Goal: Ask a question

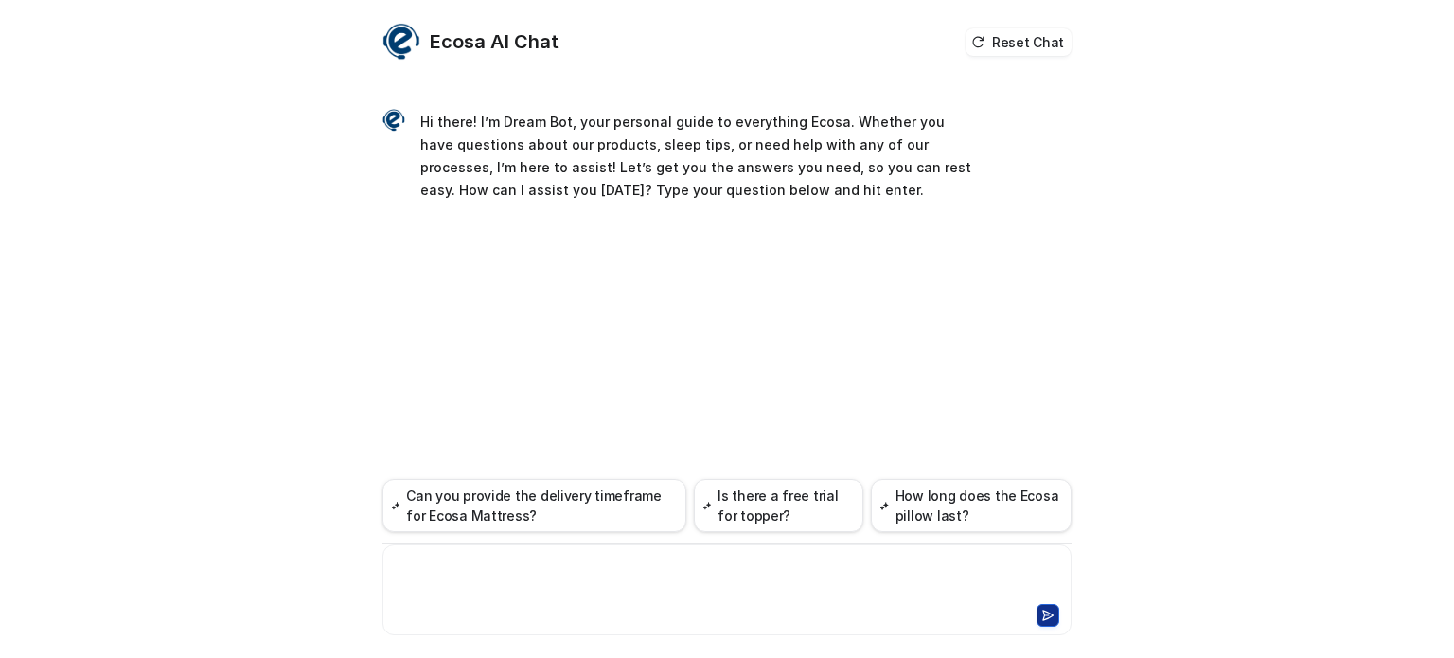
click at [550, 581] on div at bounding box center [727, 579] width 680 height 44
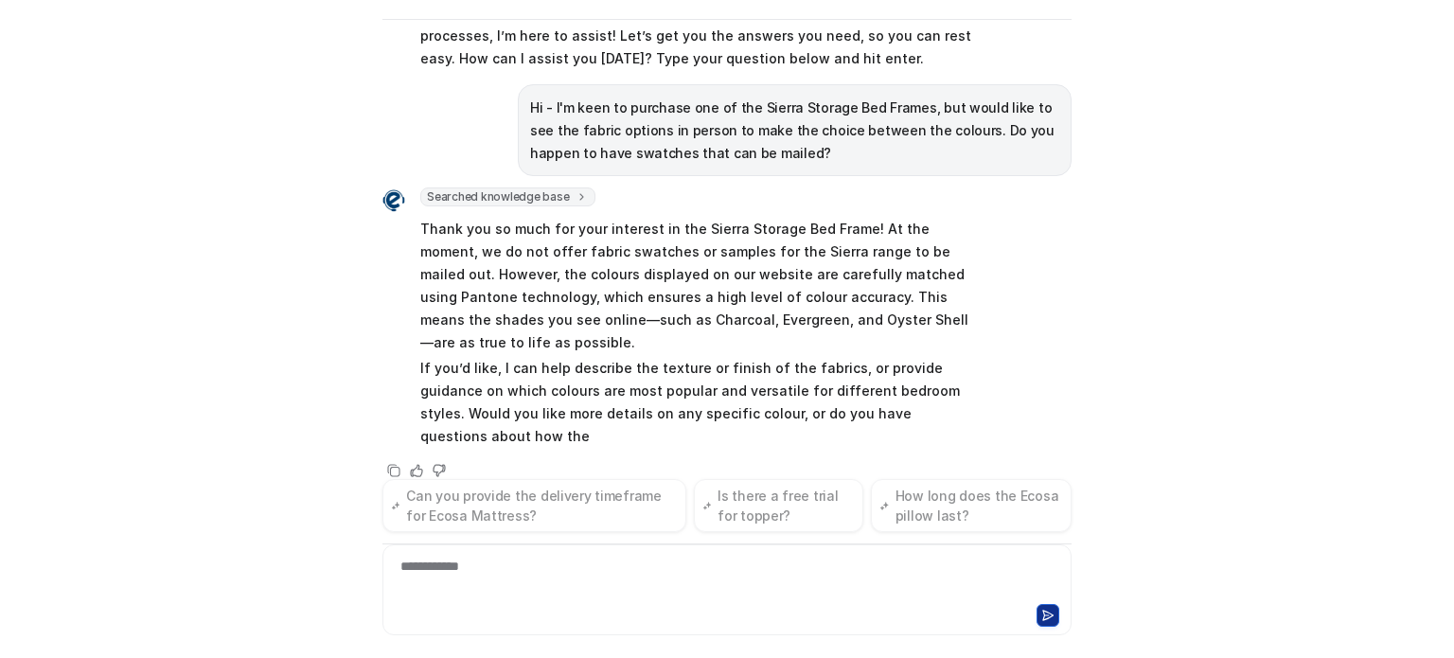
scroll to position [94, 0]
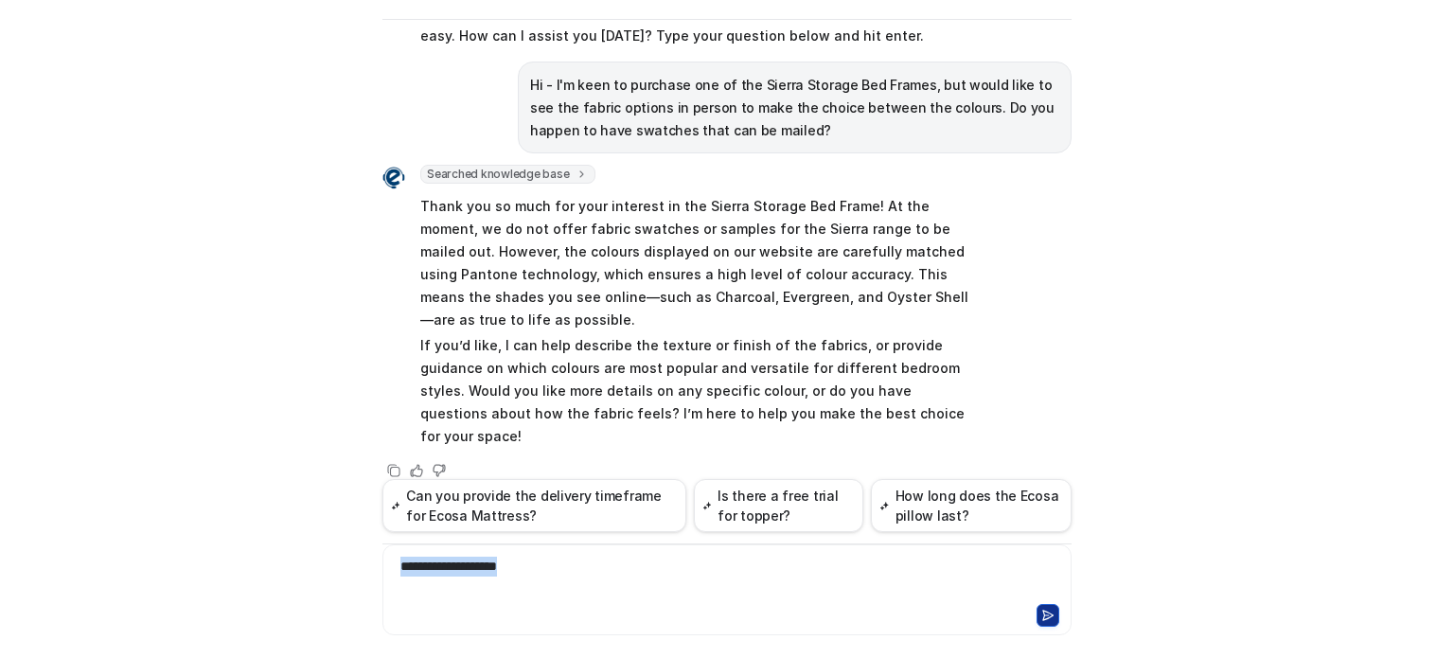
drag, startPoint x: 538, startPoint y: 579, endPoint x: 367, endPoint y: 576, distance: 170.5
click at [367, 576] on div "**********" at bounding box center [727, 279] width 720 height 635
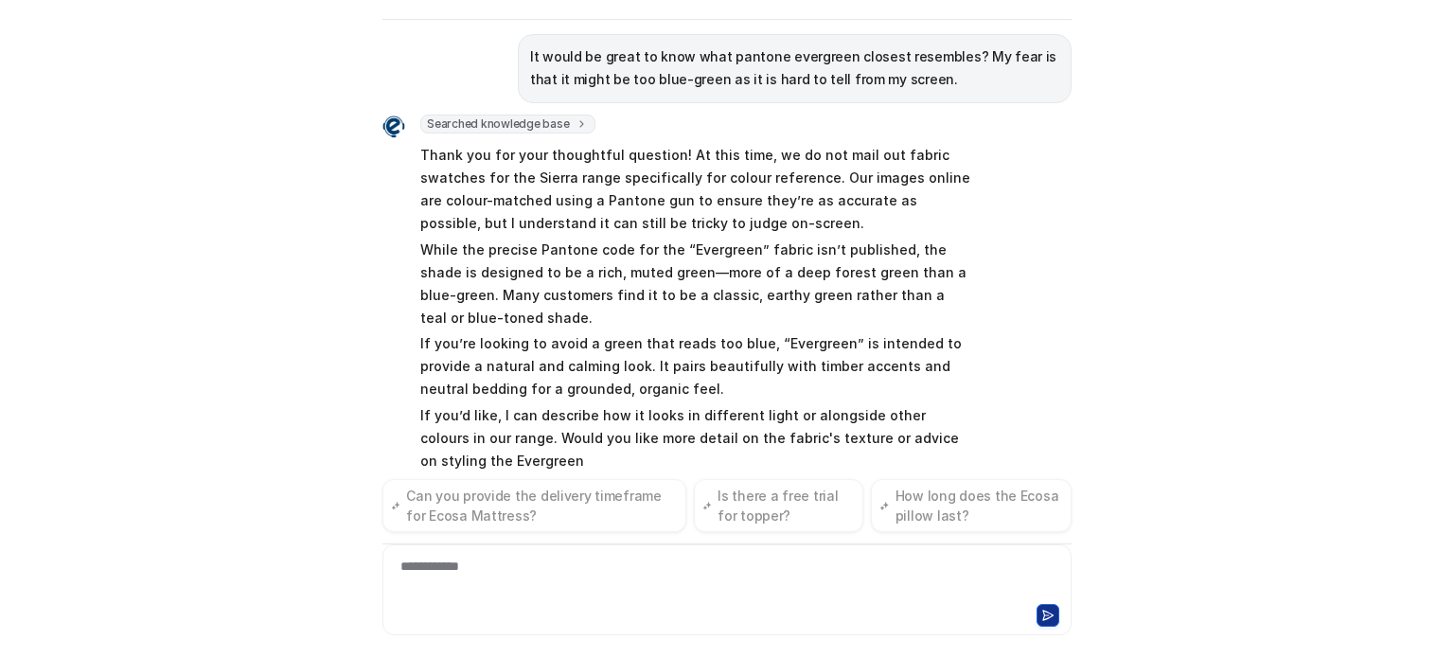
scroll to position [576, 0]
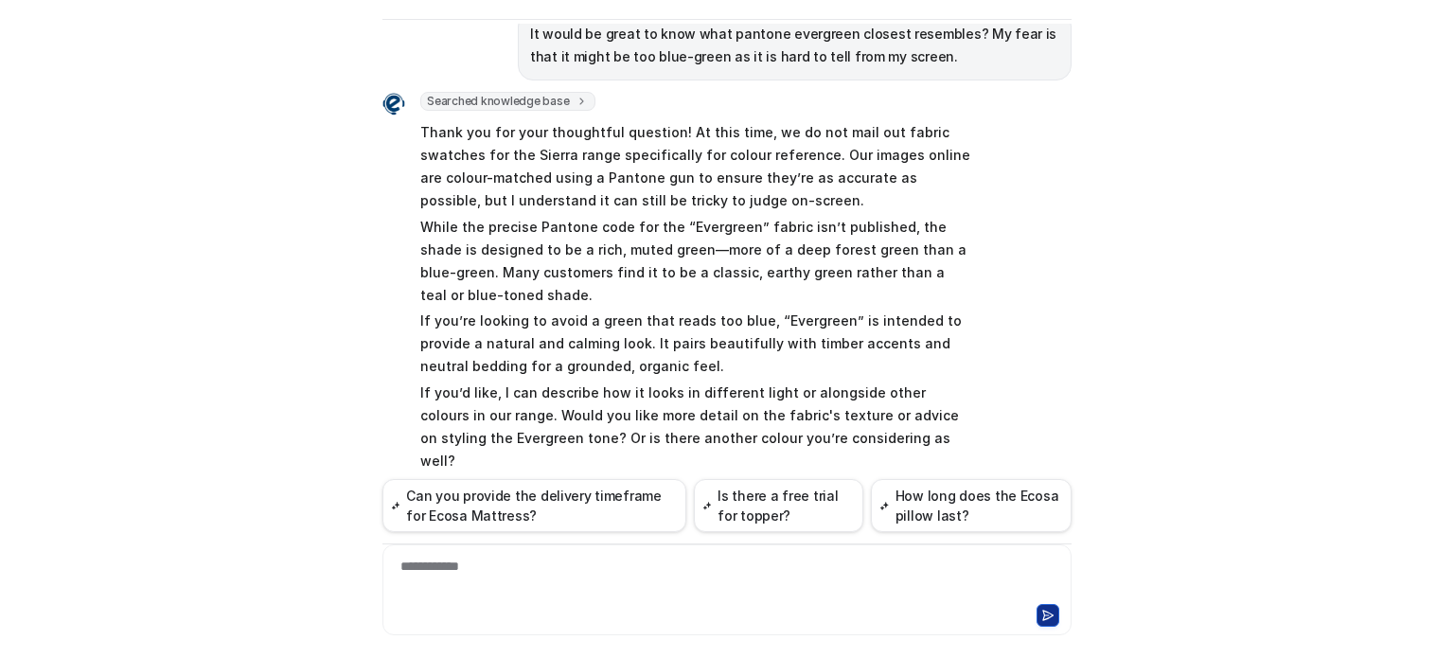
click at [549, 576] on div "**********" at bounding box center [727, 579] width 680 height 44
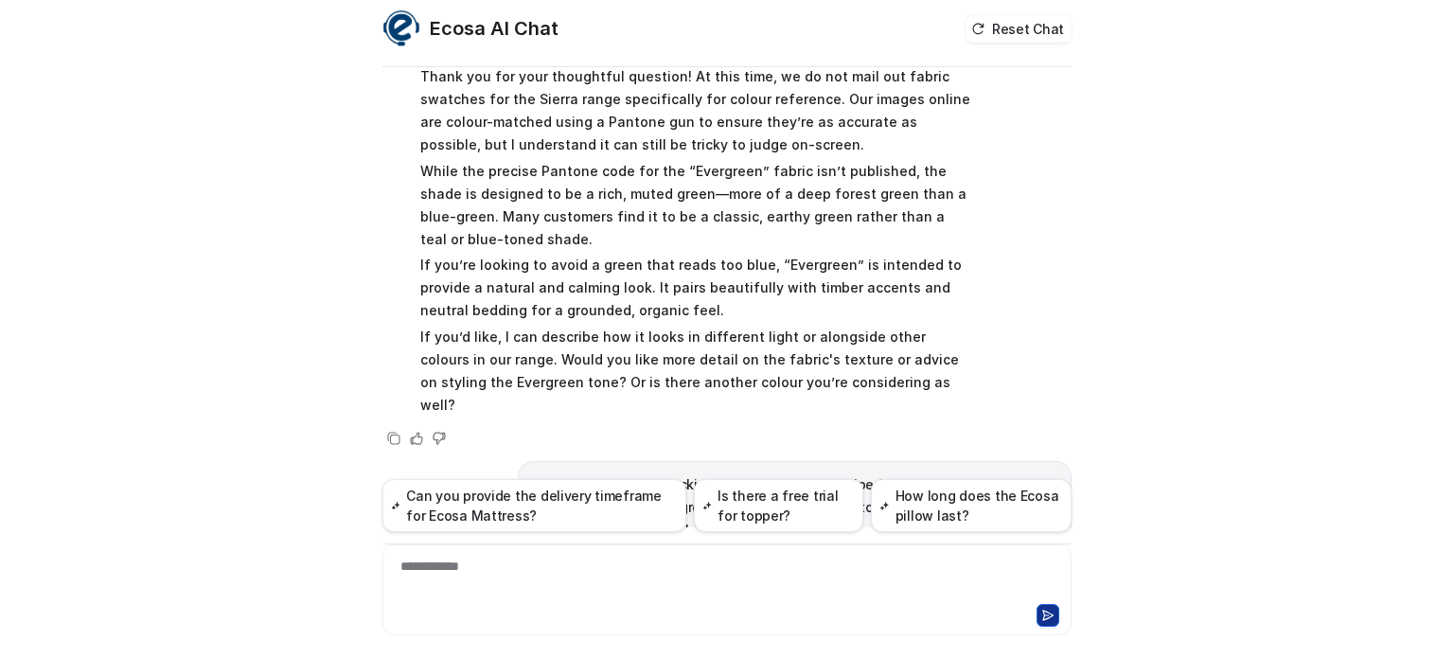
scroll to position [0, 0]
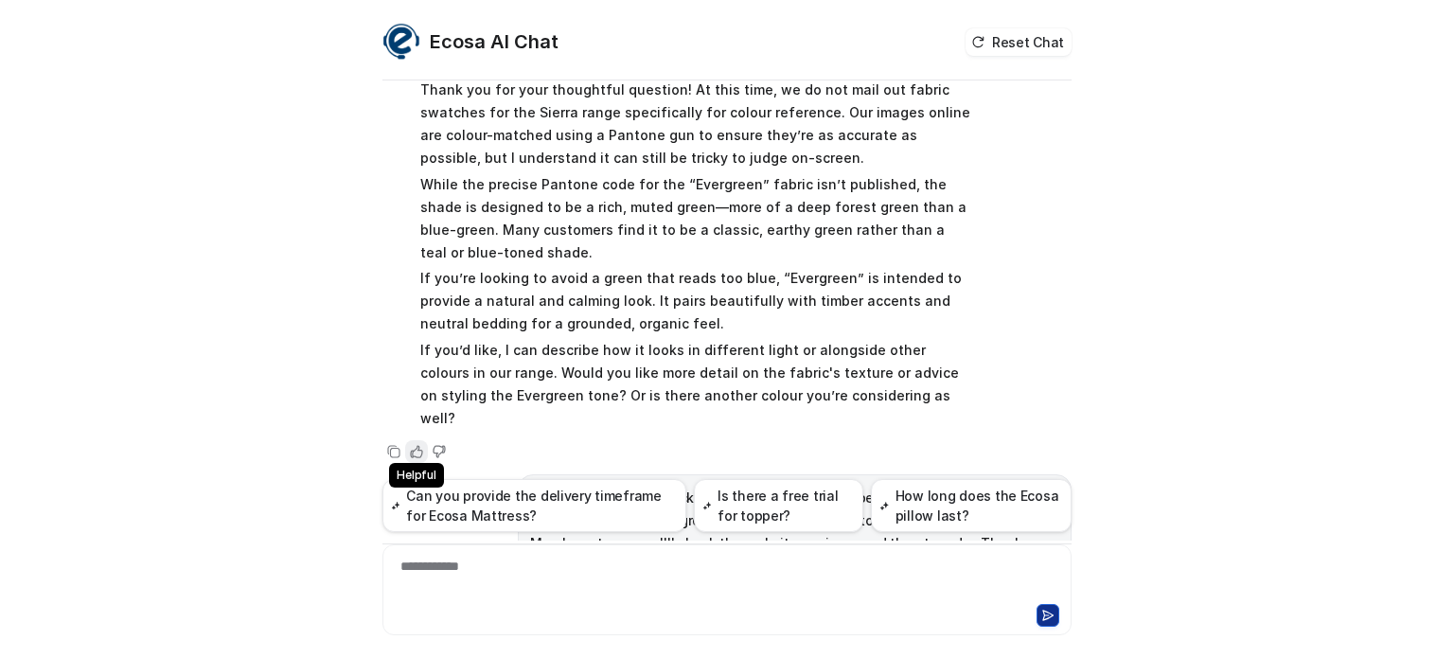
click at [410, 445] on icon at bounding box center [416, 451] width 13 height 13
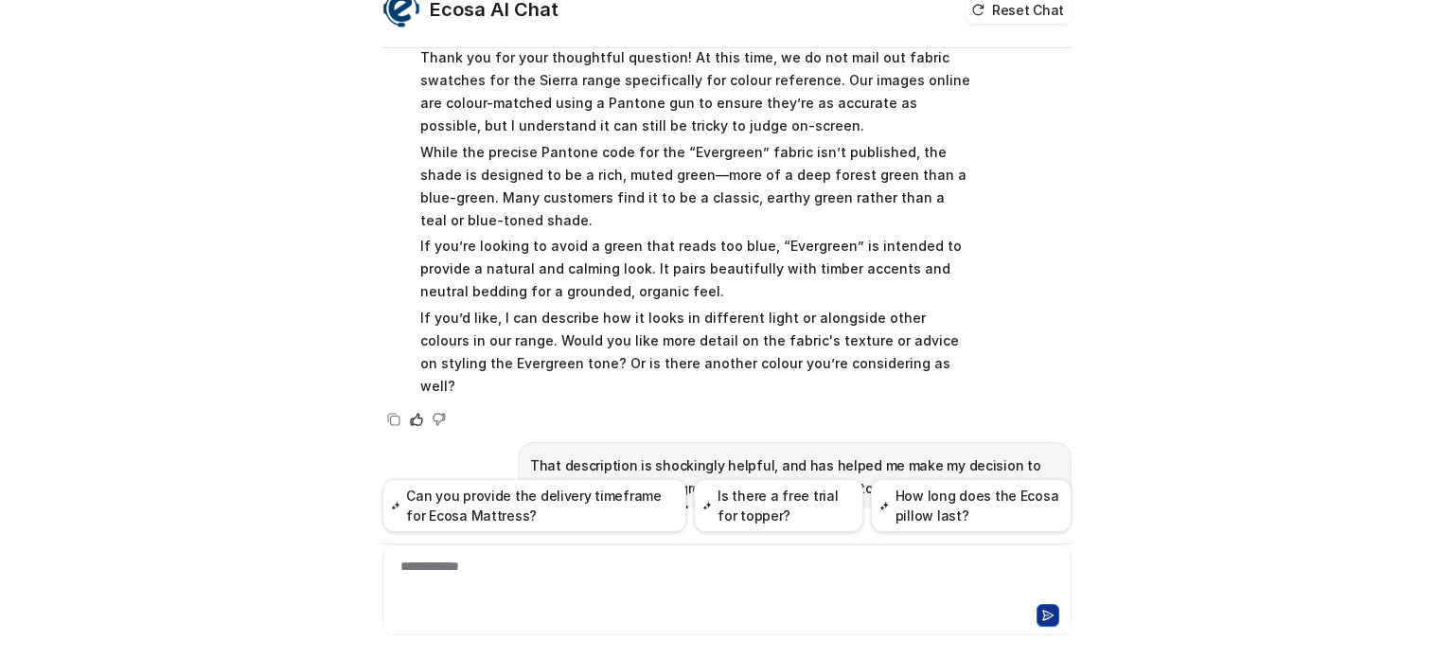
scroll to position [61, 0]
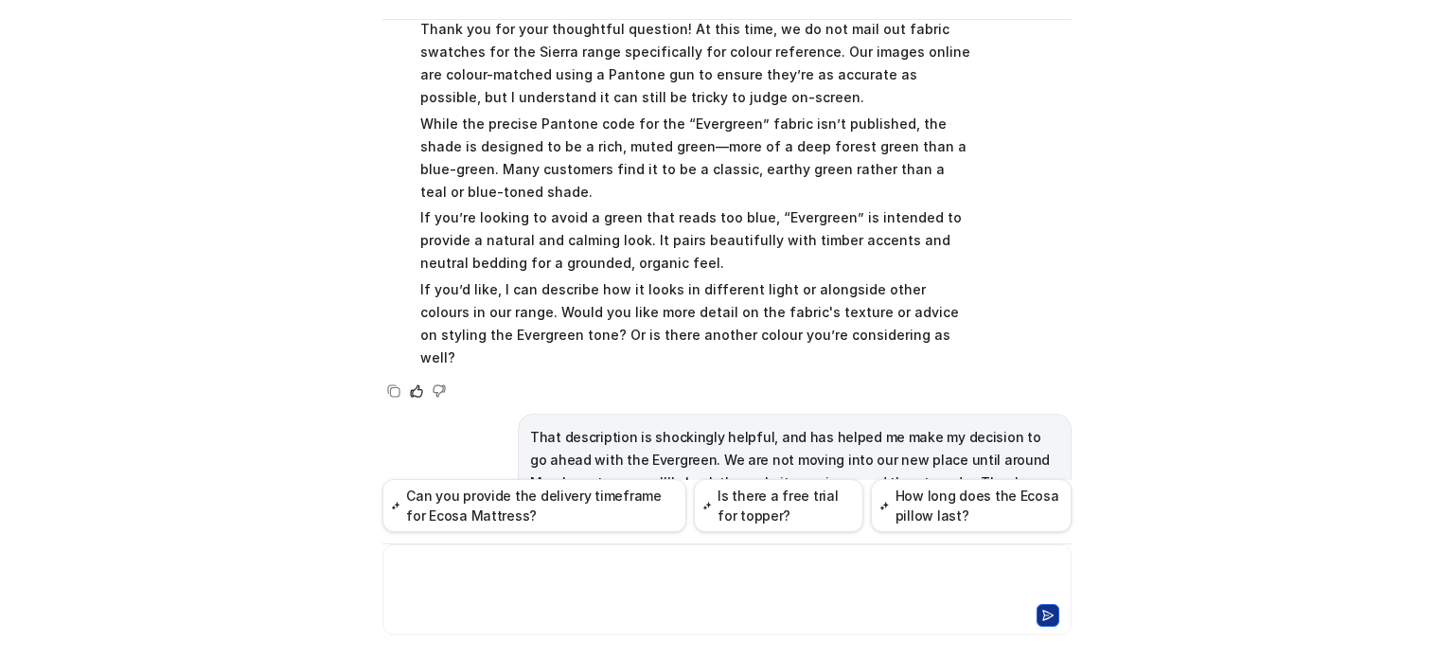
click at [491, 583] on div at bounding box center [727, 579] width 680 height 44
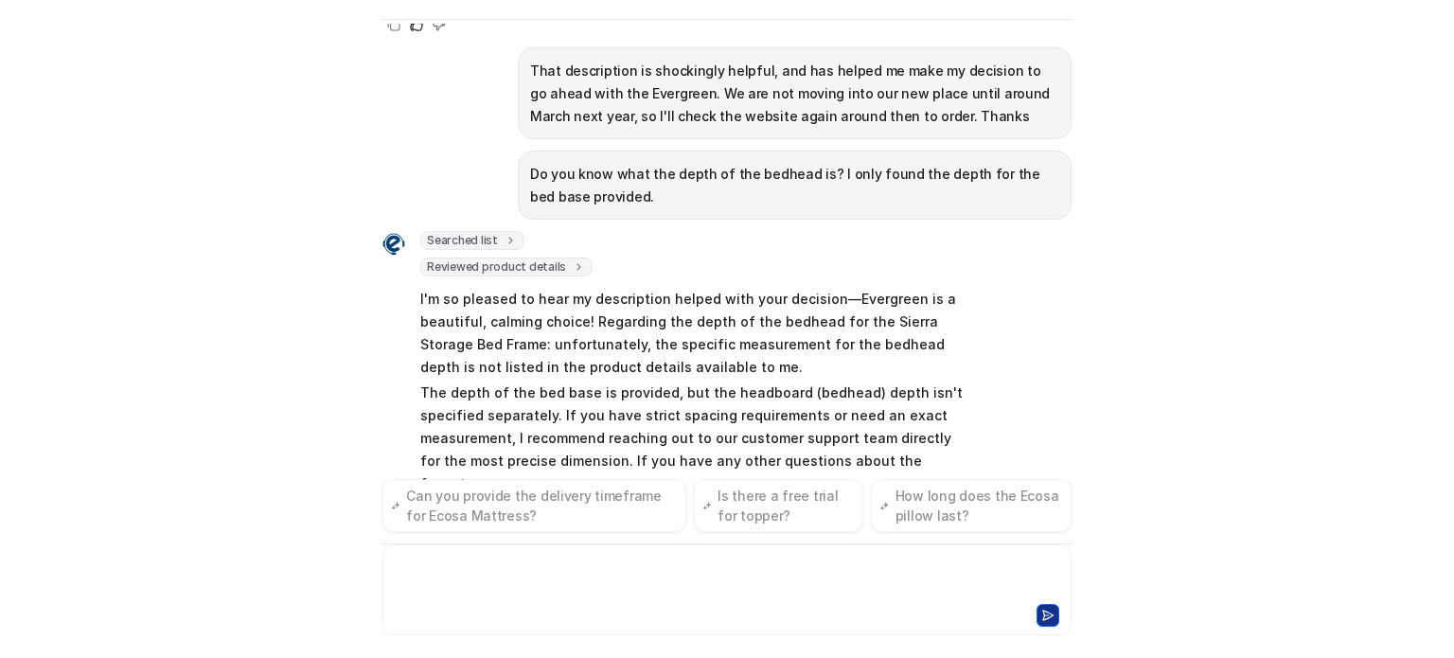
scroll to position [1068, 0]
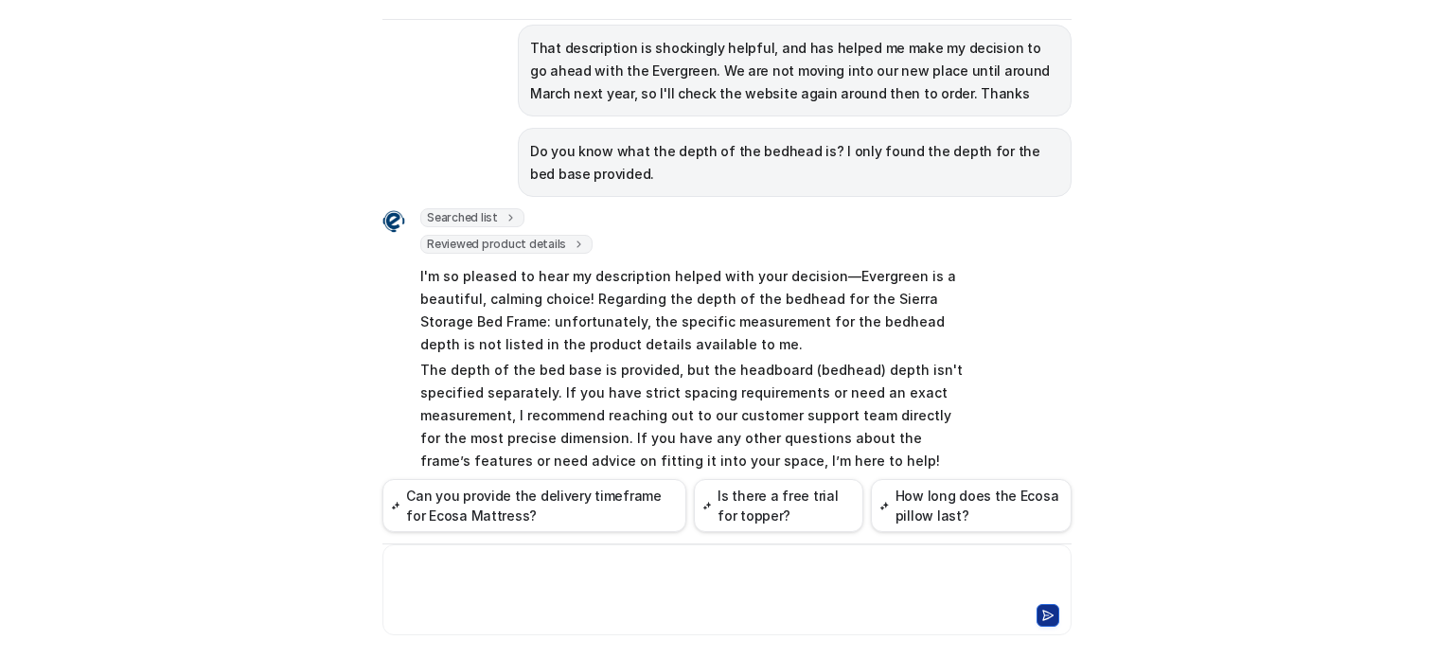
click at [410, 489] on icon at bounding box center [416, 495] width 13 height 13
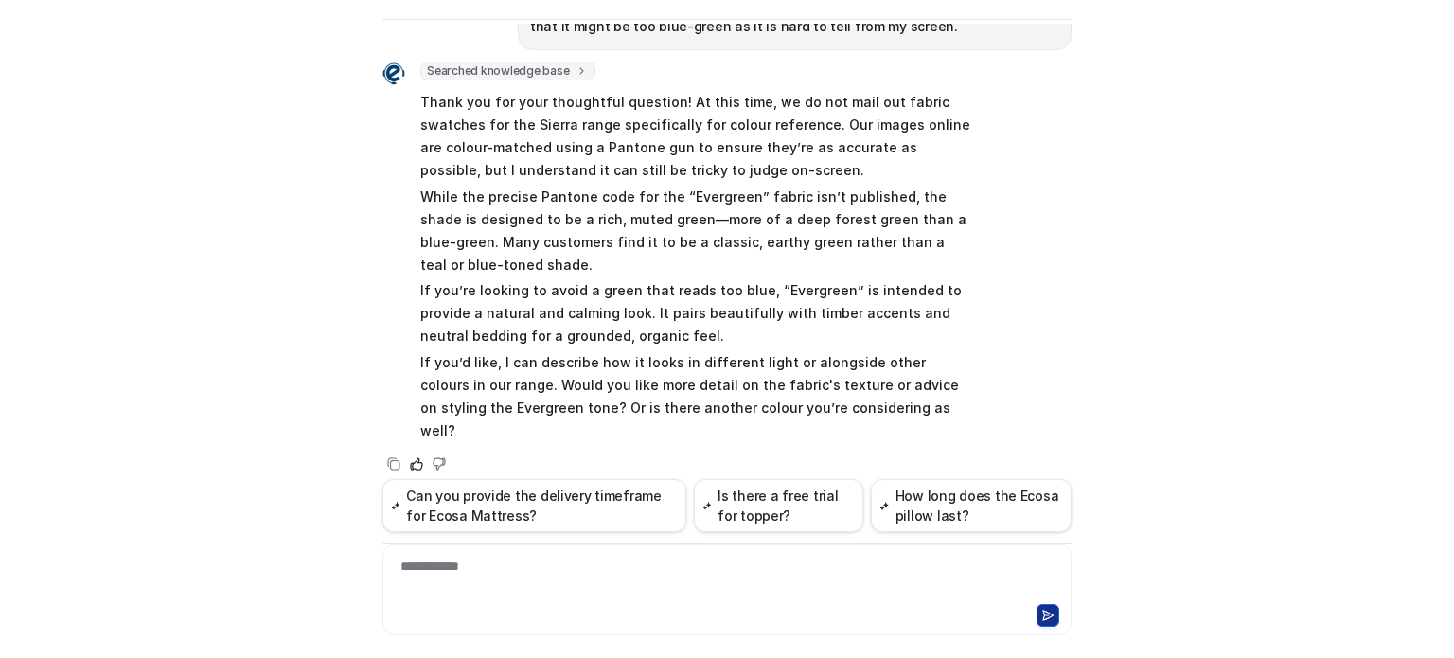
scroll to position [595, 0]
